Goal: Task Accomplishment & Management: Manage account settings

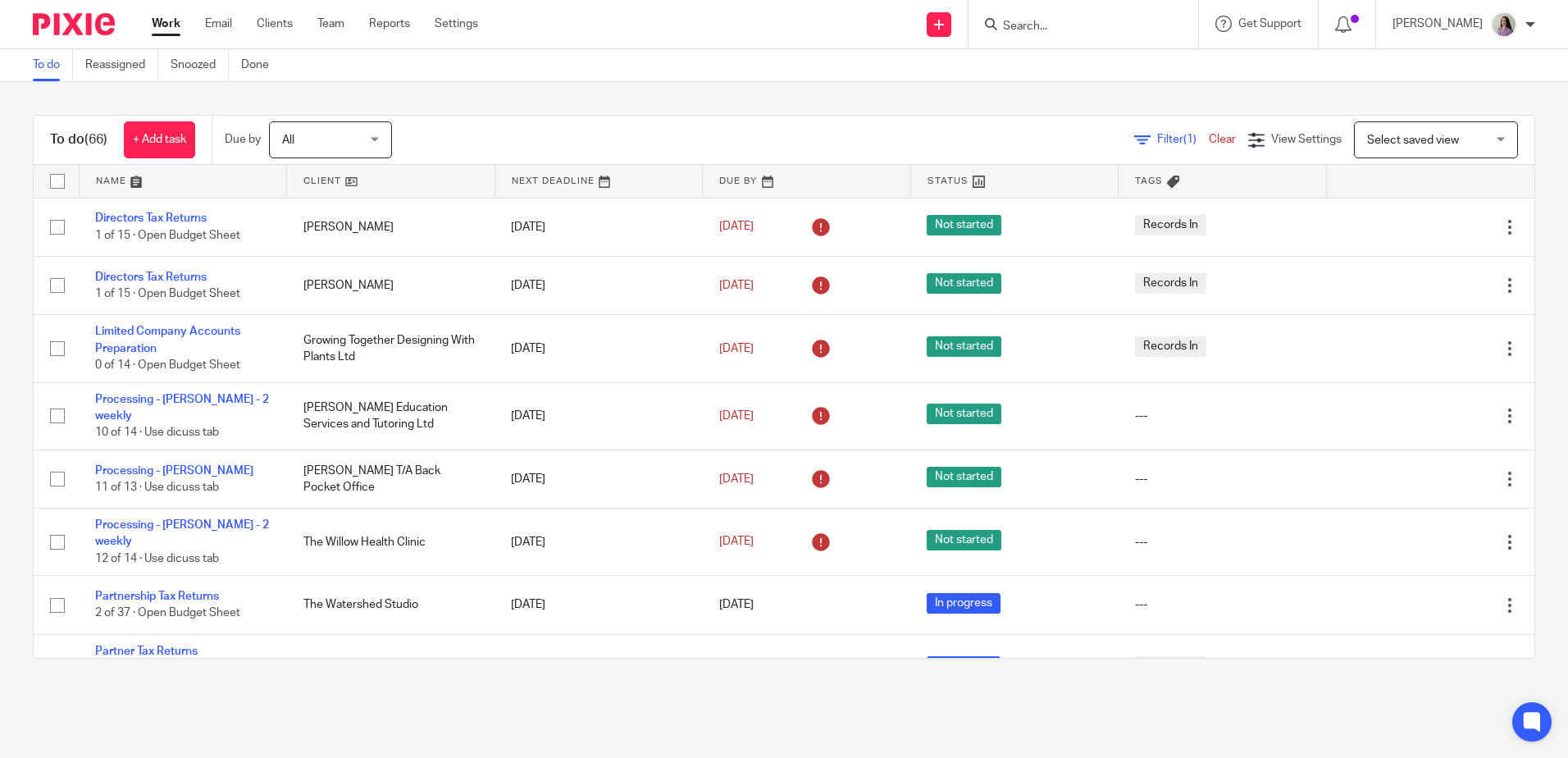
click at [1083, 31] on input "Search" at bounding box center [1075, 27] width 148 height 15
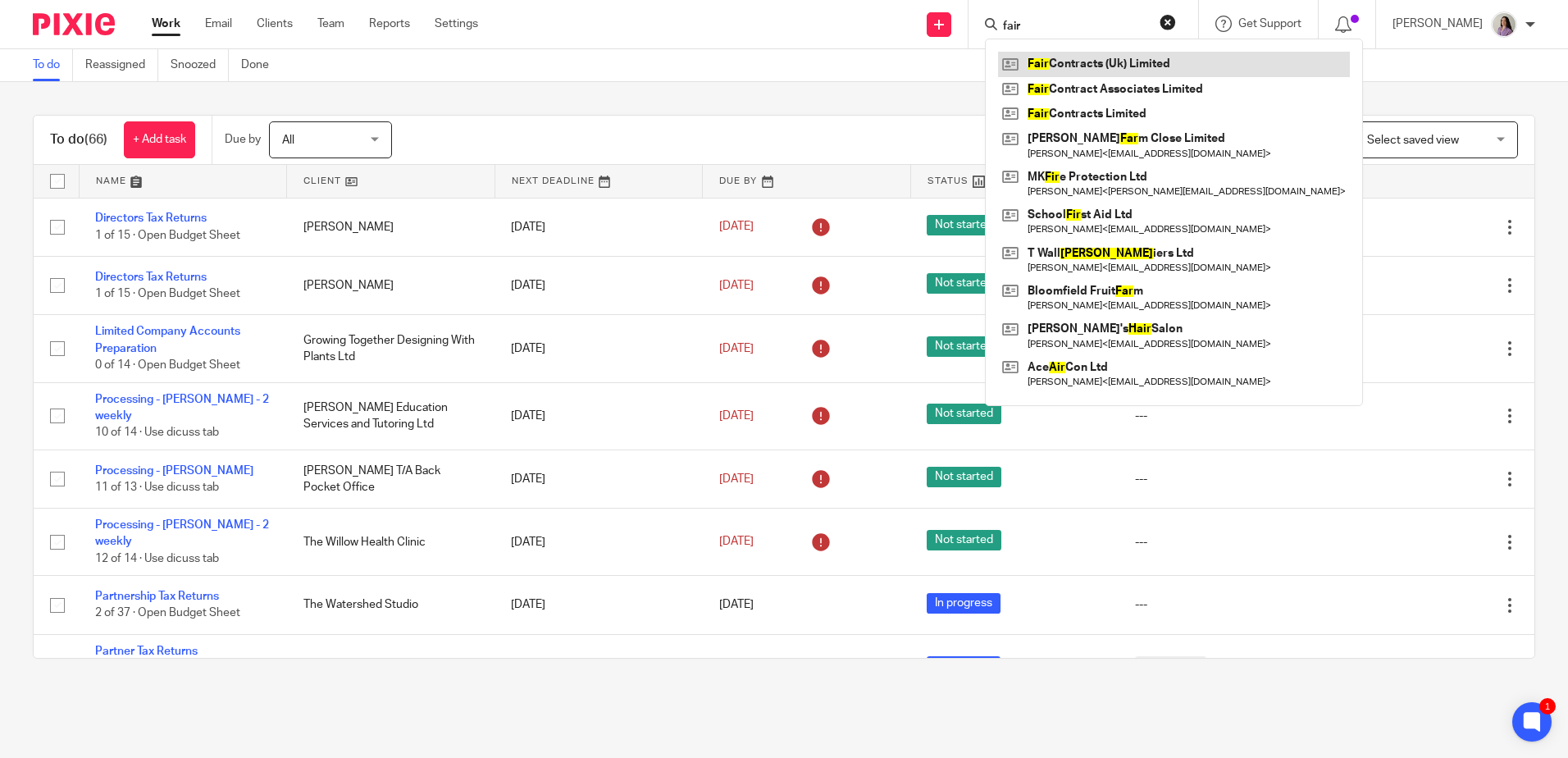
type input "fair"
drag, startPoint x: 1108, startPoint y: 110, endPoint x: 942, endPoint y: 31, distance: 183.8
click at [1141, 87] on link at bounding box center [1174, 89] width 352 height 25
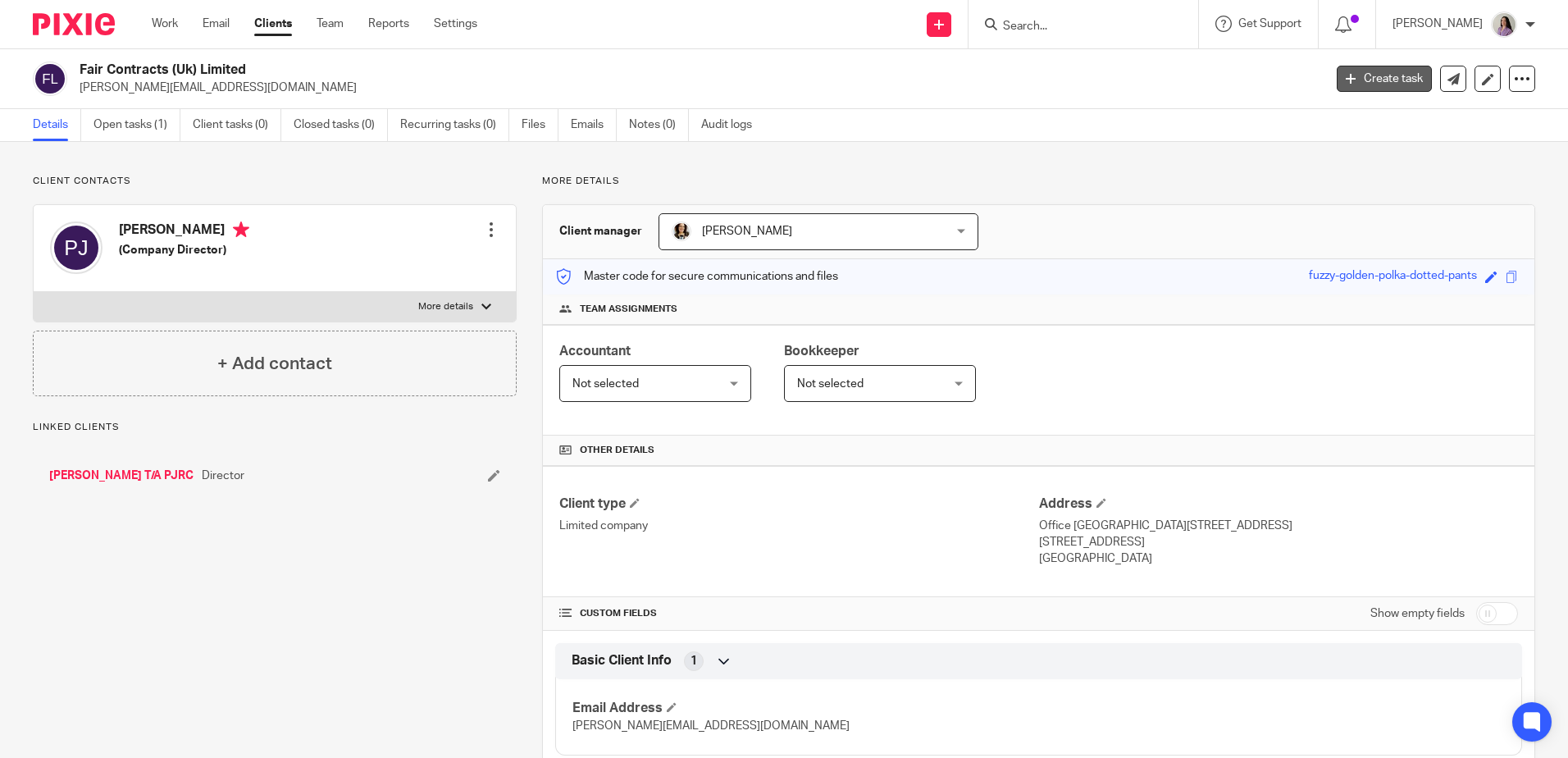
click at [1379, 68] on link "Create task" at bounding box center [1384, 79] width 95 height 26
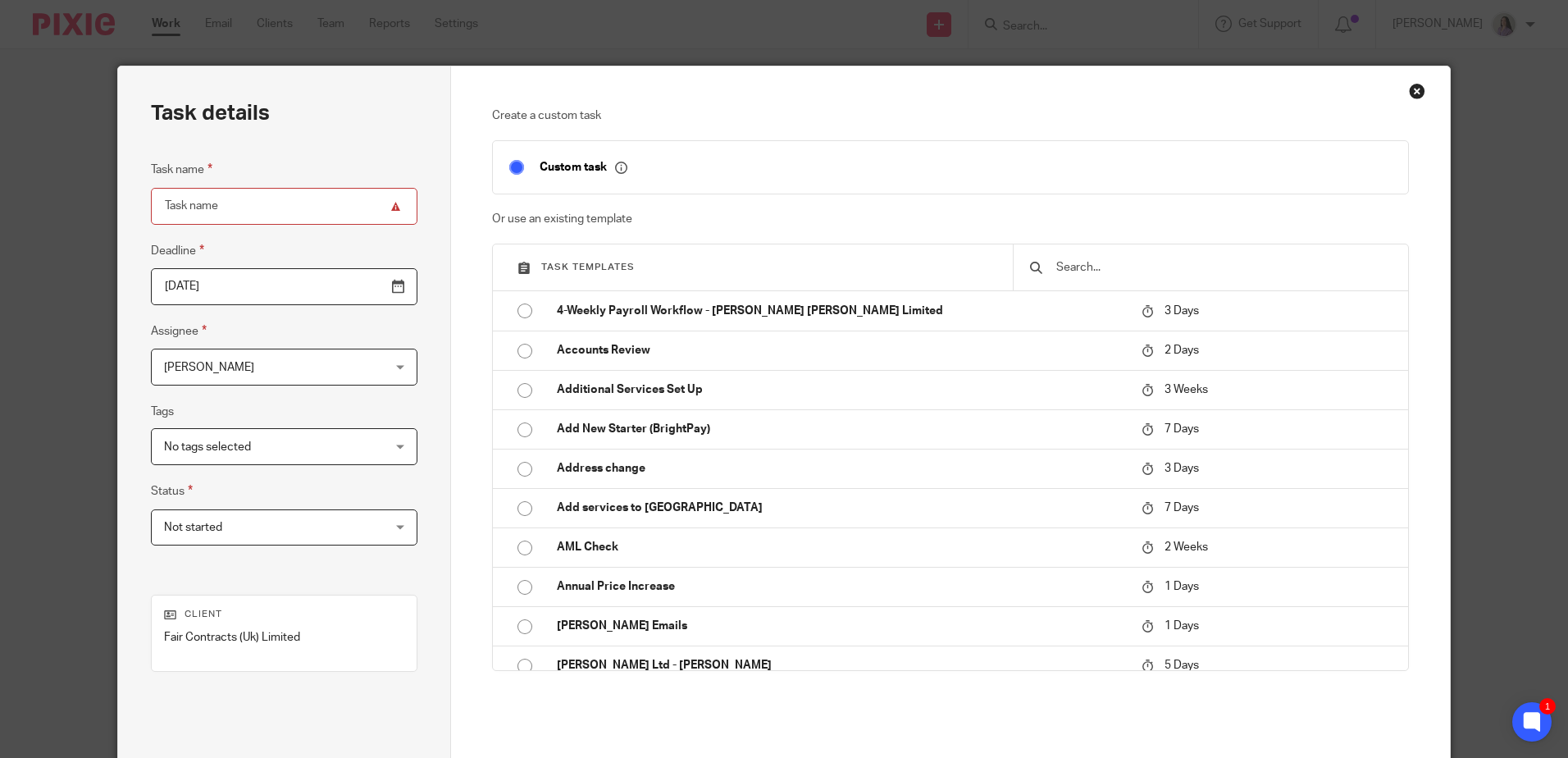
click at [1076, 269] on input "text" at bounding box center [1223, 267] width 337 height 19
type input "a"
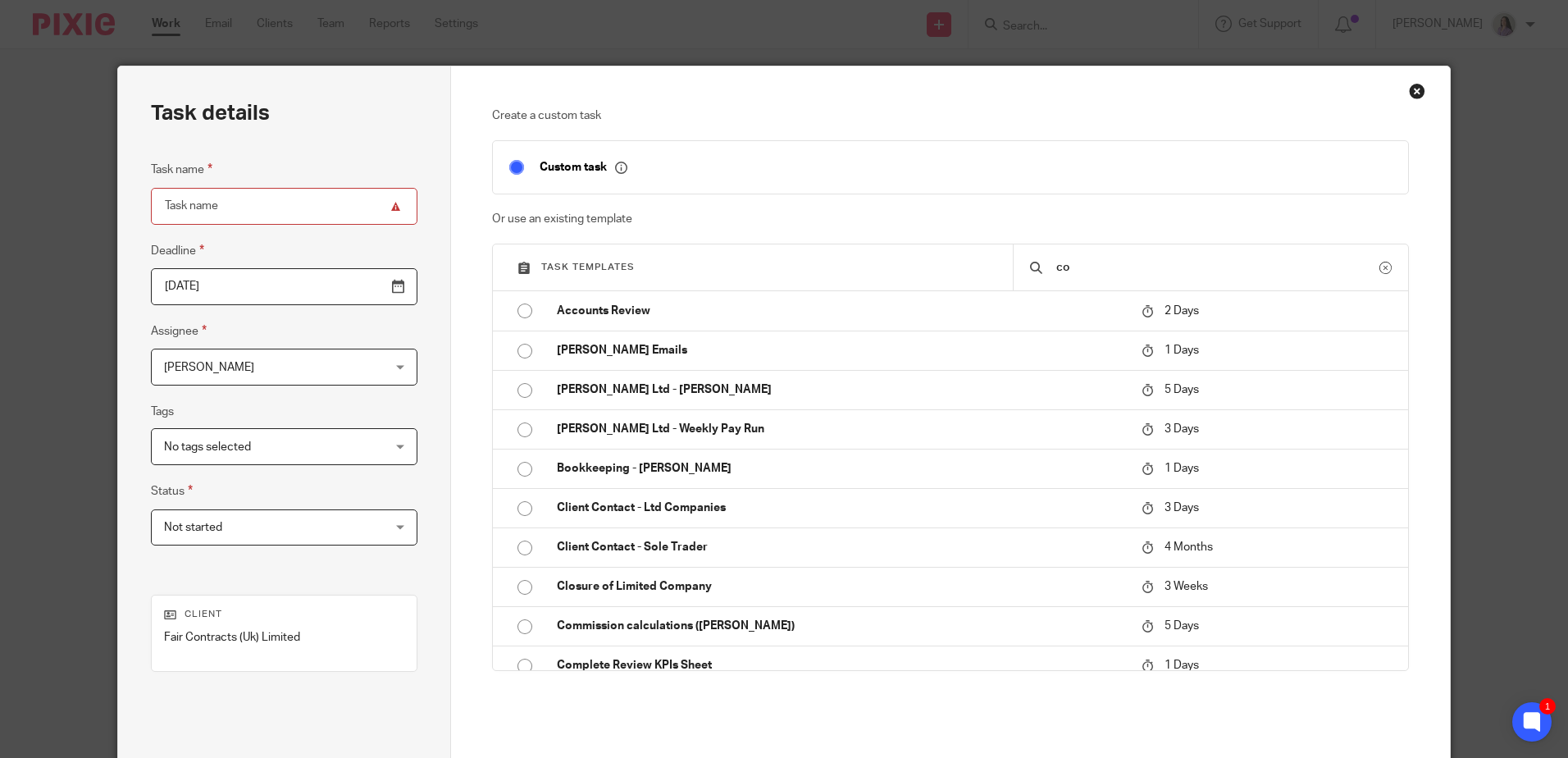
type input "c"
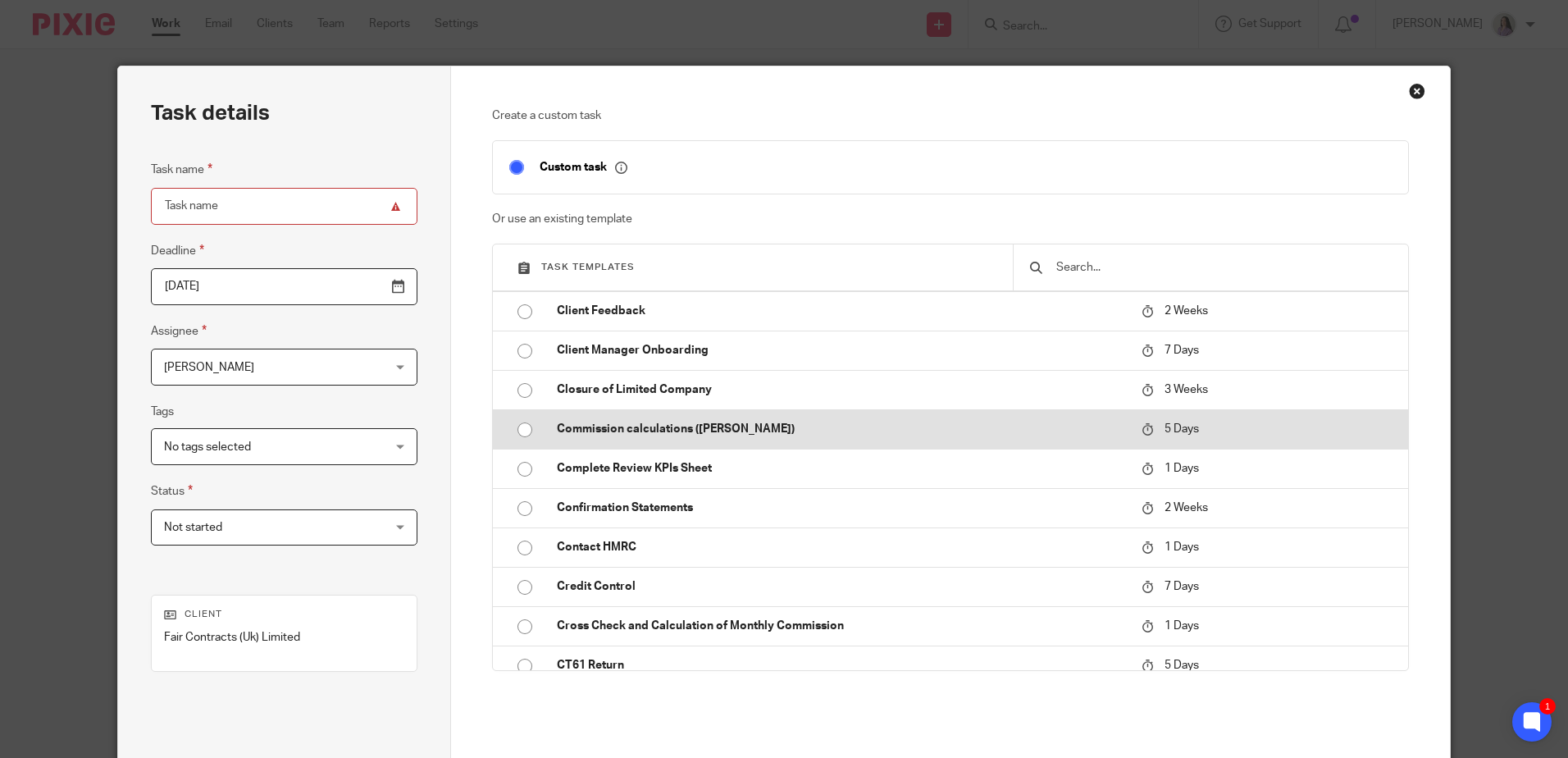
scroll to position [902, 0]
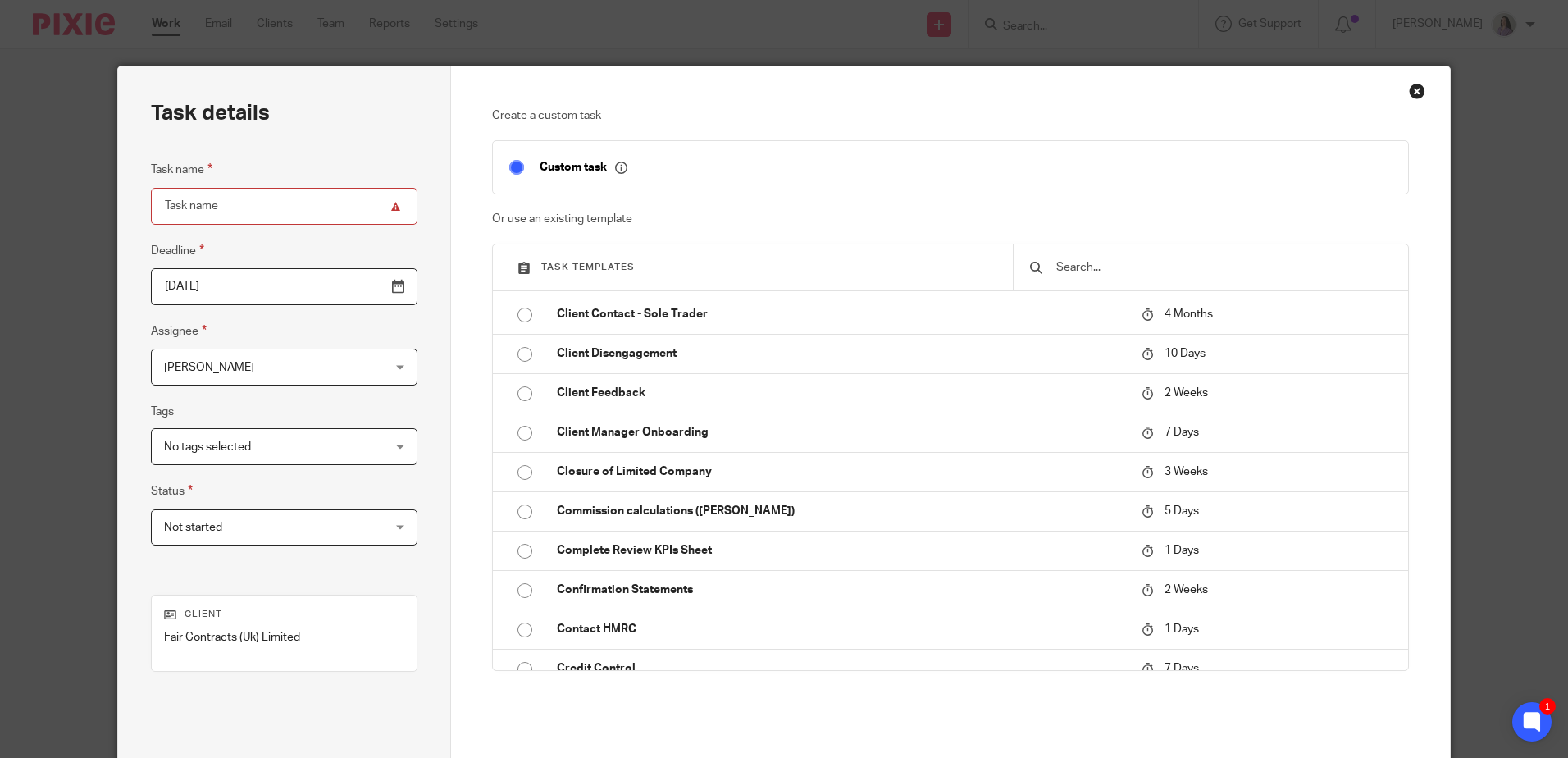
click at [1168, 272] on input "text" at bounding box center [1223, 267] width 337 height 19
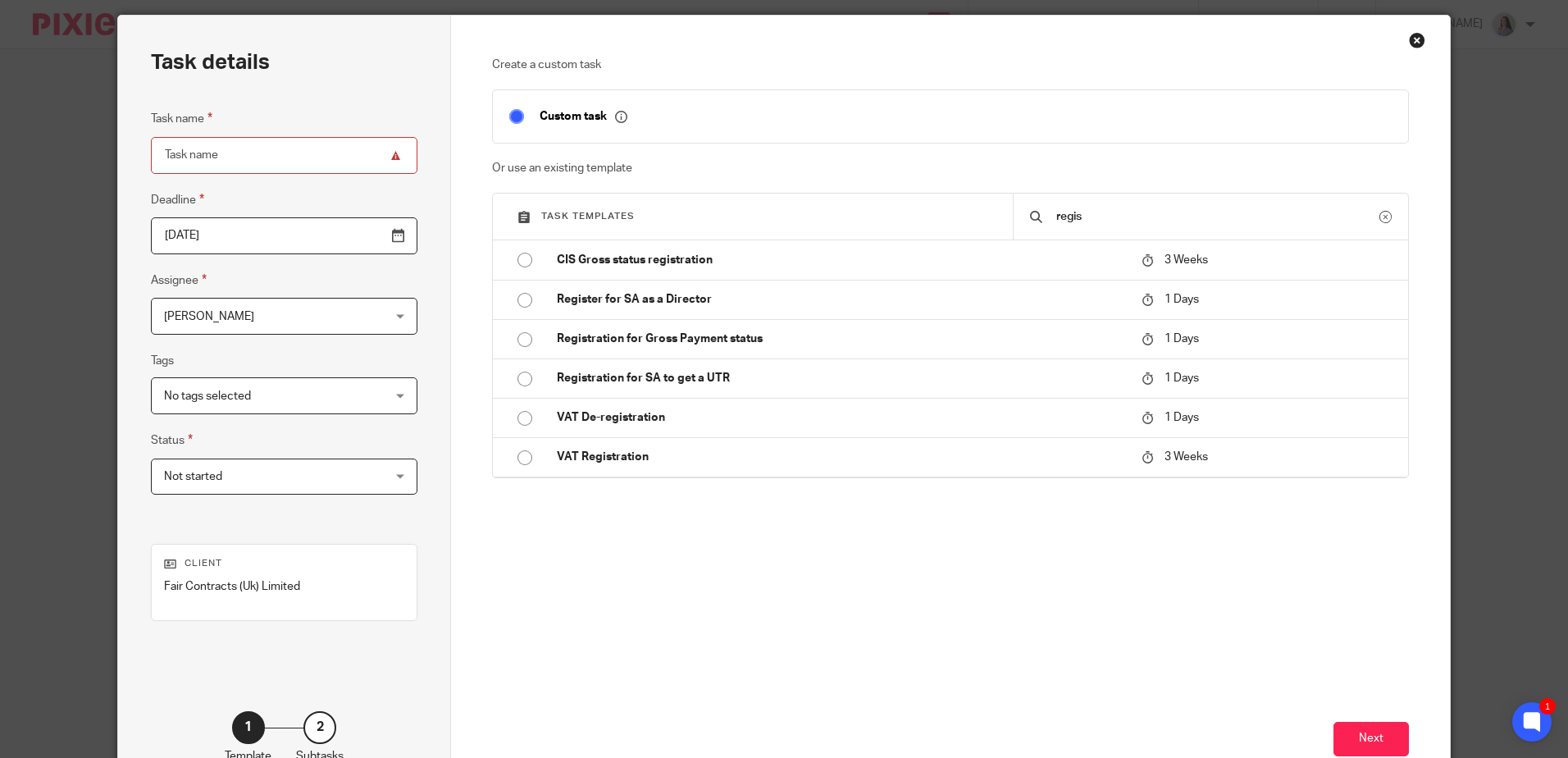
scroll to position [0, 0]
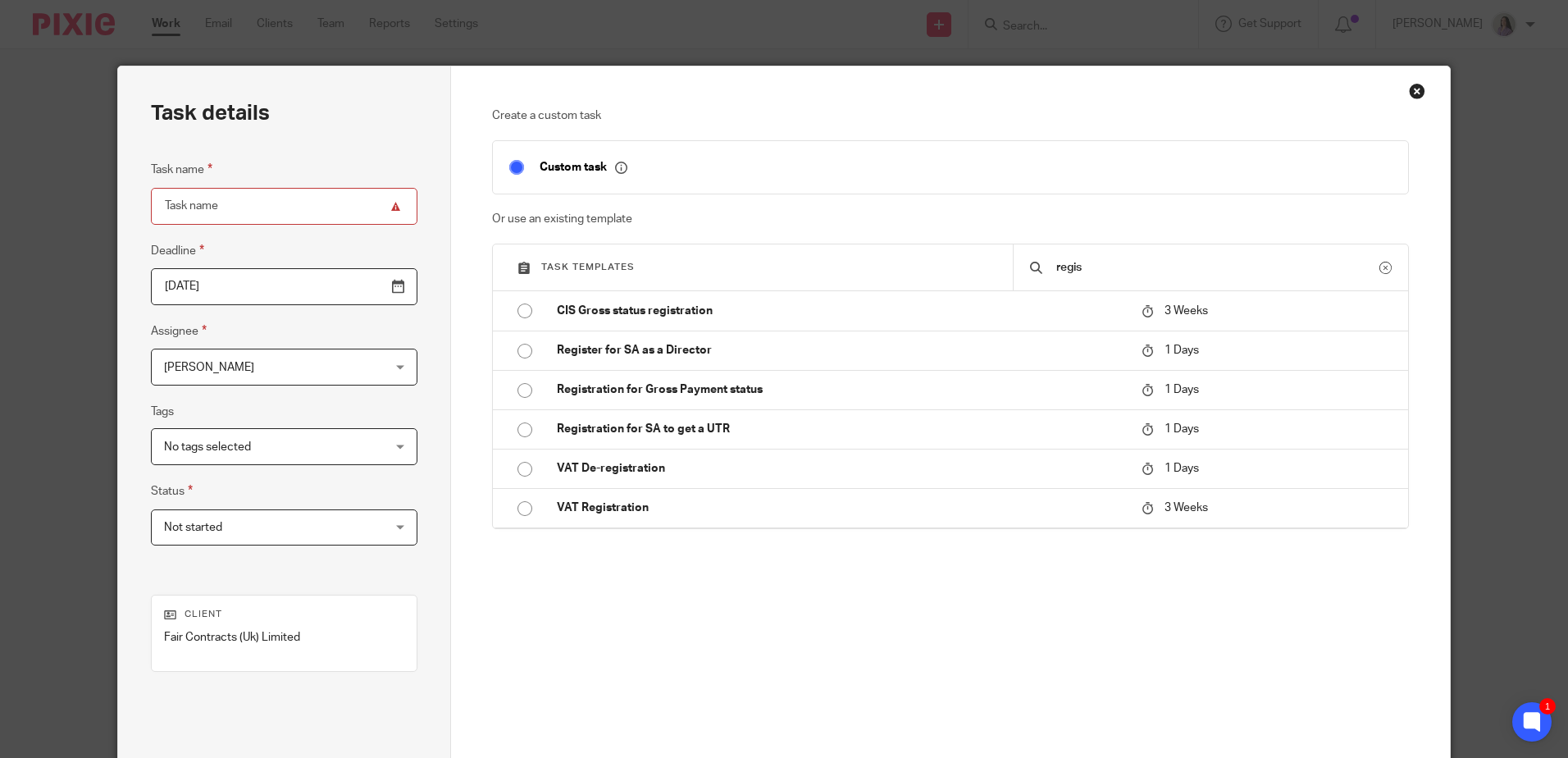
type input "regis"
click at [1409, 89] on div "Close this dialog window" at bounding box center [1417, 92] width 17 height 17
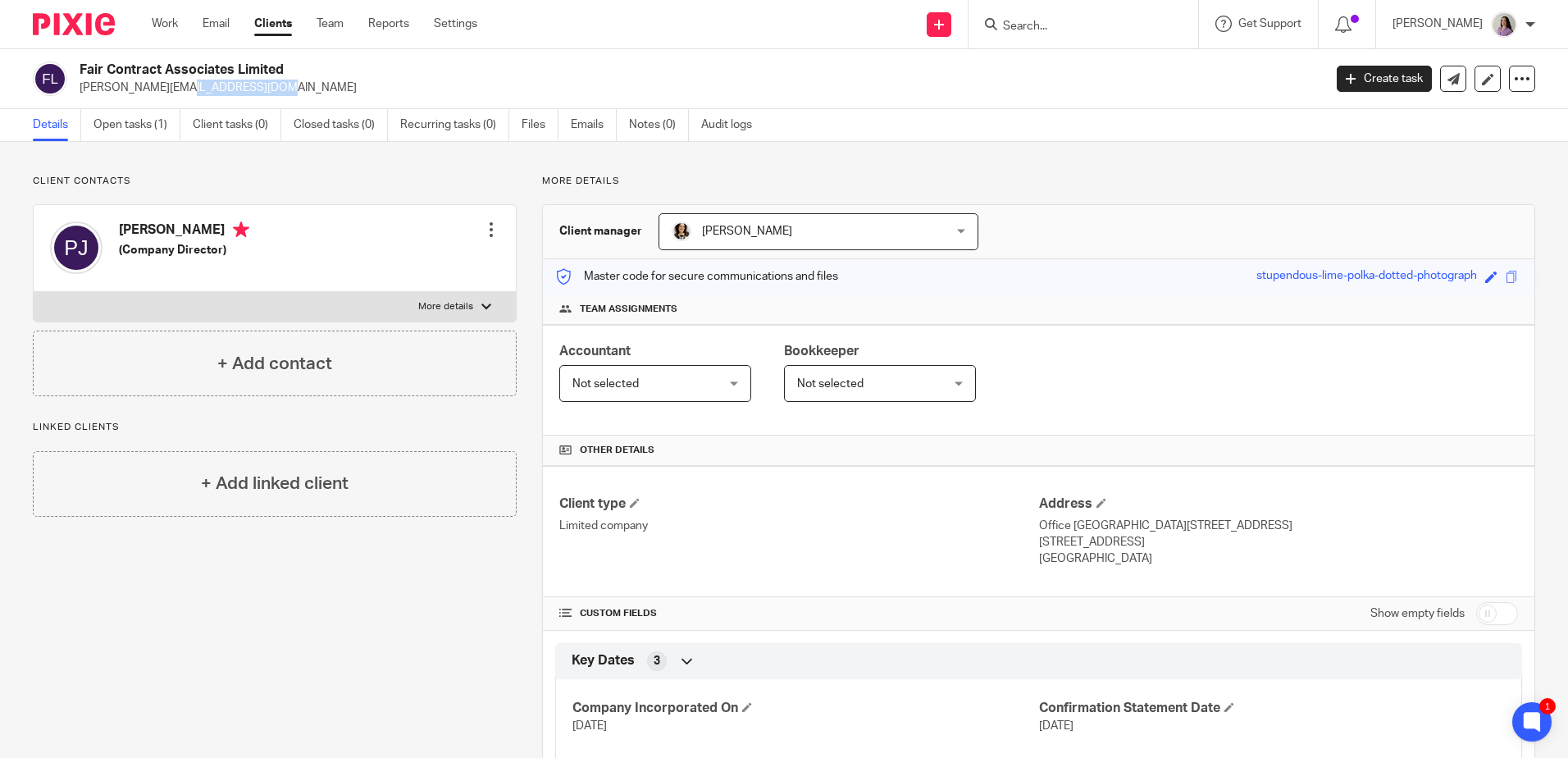
drag, startPoint x: 178, startPoint y: 90, endPoint x: 80, endPoint y: 84, distance: 98.2
click at [80, 84] on p "[PERSON_NAME][EMAIL_ADDRESS][DOMAIN_NAME]" at bounding box center [696, 88] width 1232 height 17
copy p "[PERSON_NAME][EMAIL_ADDRESS][DOMAIN_NAME]"
click at [185, 26] on ul "Work Email Clients Team Reports Settings" at bounding box center [327, 24] width 351 height 17
click at [181, 26] on ul "Work Email Clients Team Reports Settings" at bounding box center [327, 24] width 351 height 17
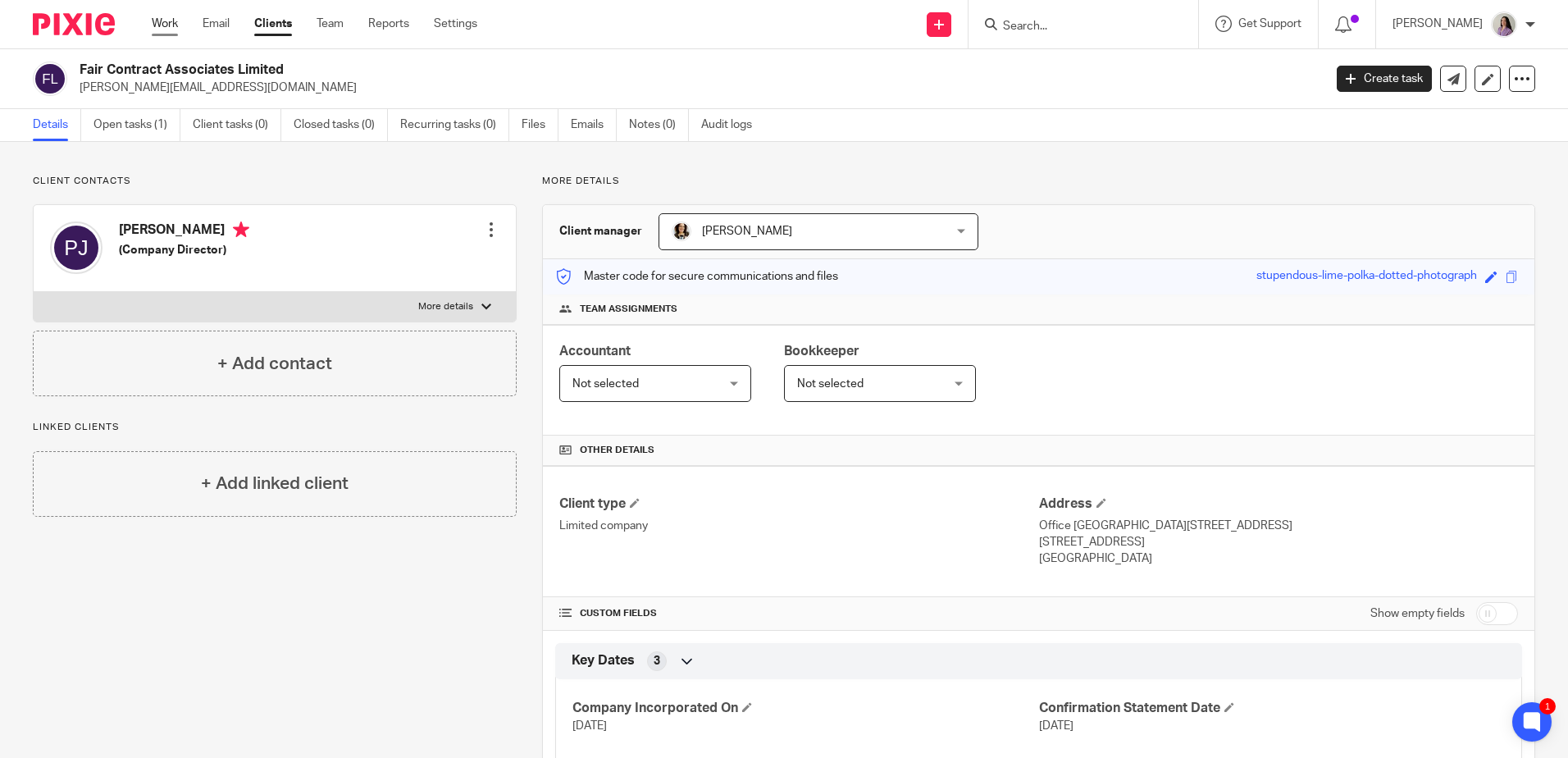
click at [163, 25] on link "Work" at bounding box center [165, 24] width 26 height 17
